Goal: Find specific page/section: Find specific page/section

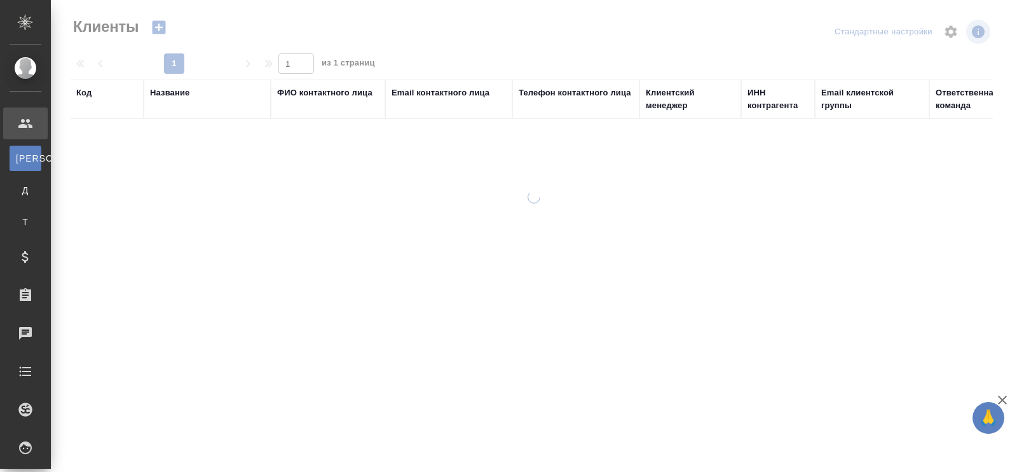
select select "RU"
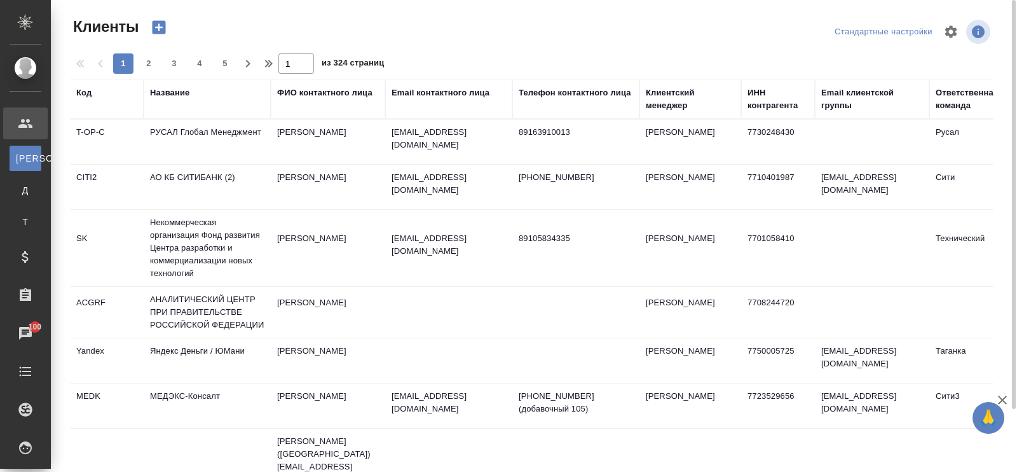
click at [192, 110] on div "Название" at bounding box center [207, 98] width 114 height 25
click at [184, 88] on div "Название" at bounding box center [169, 92] width 39 height 13
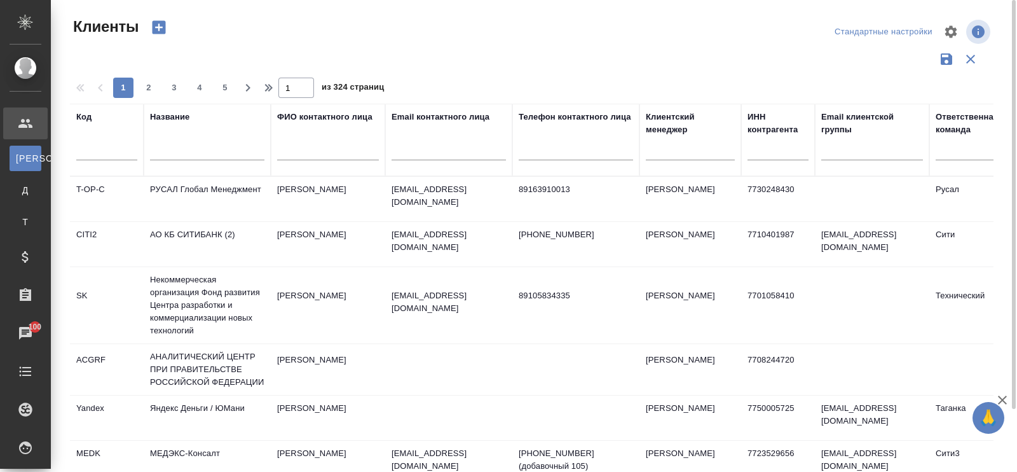
click at [174, 149] on input "text" at bounding box center [207, 152] width 114 height 16
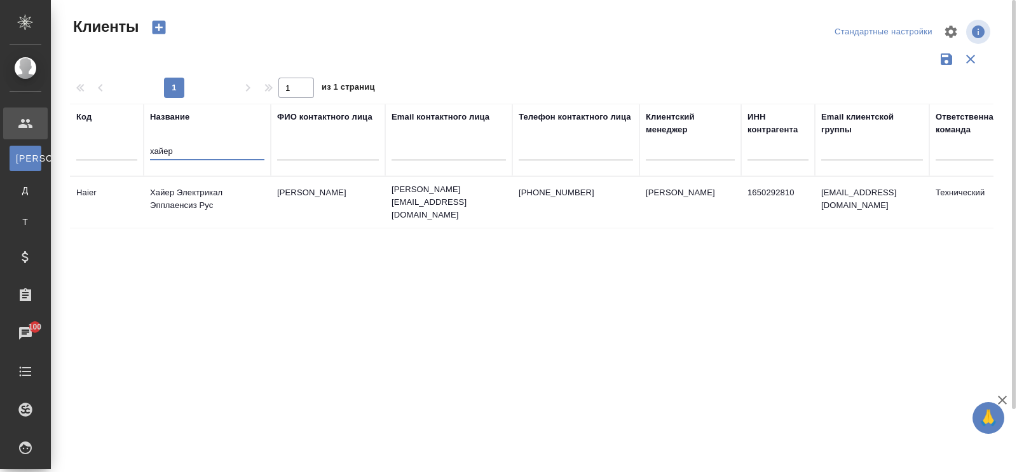
type input "хайер"
click at [194, 195] on td "Хайер Электрикал Эпплаенсиз Рус" at bounding box center [207, 202] width 127 height 45
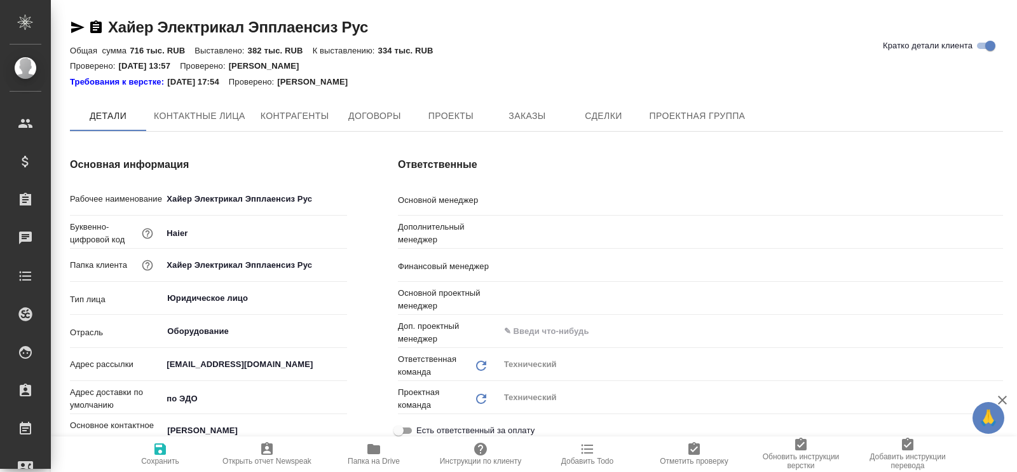
type textarea "x"
click at [382, 121] on span "Договоры" at bounding box center [374, 117] width 61 height 16
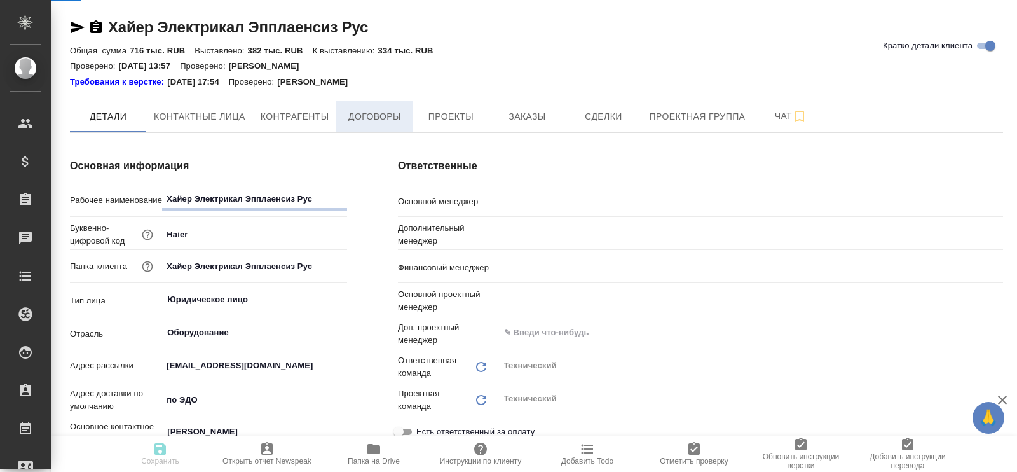
type textarea "x"
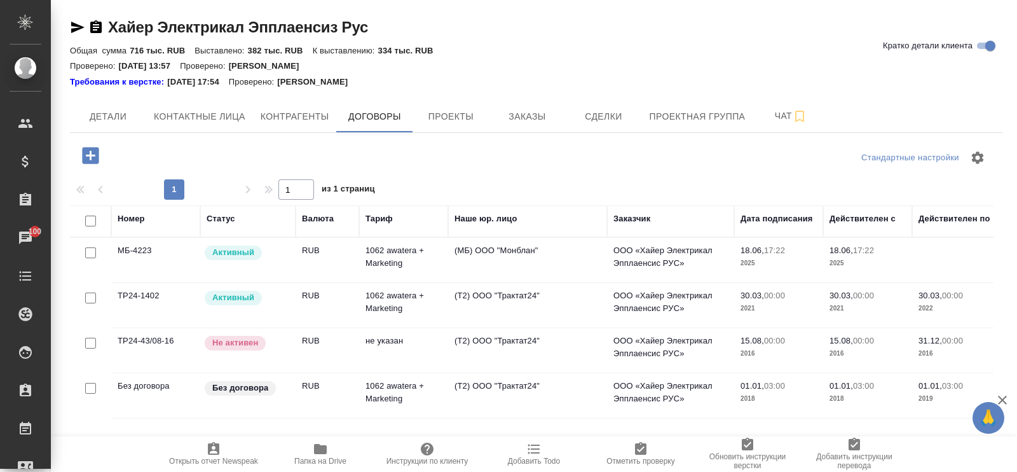
click at [410, 253] on td "1062 awatera + Marketing" at bounding box center [403, 260] width 89 height 45
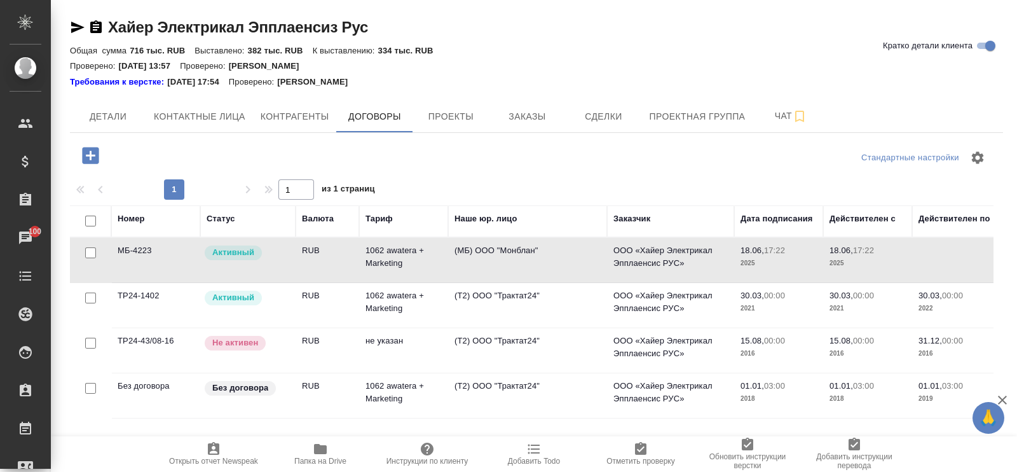
click at [410, 253] on td "1062 awatera + Marketing" at bounding box center [403, 260] width 89 height 45
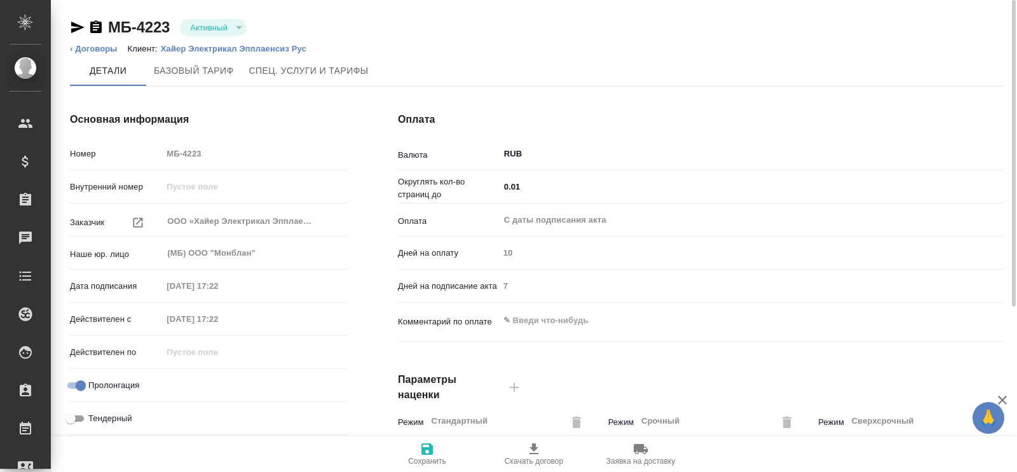
type input "1062 awatera + Marketing"
